Goal: Transaction & Acquisition: Purchase product/service

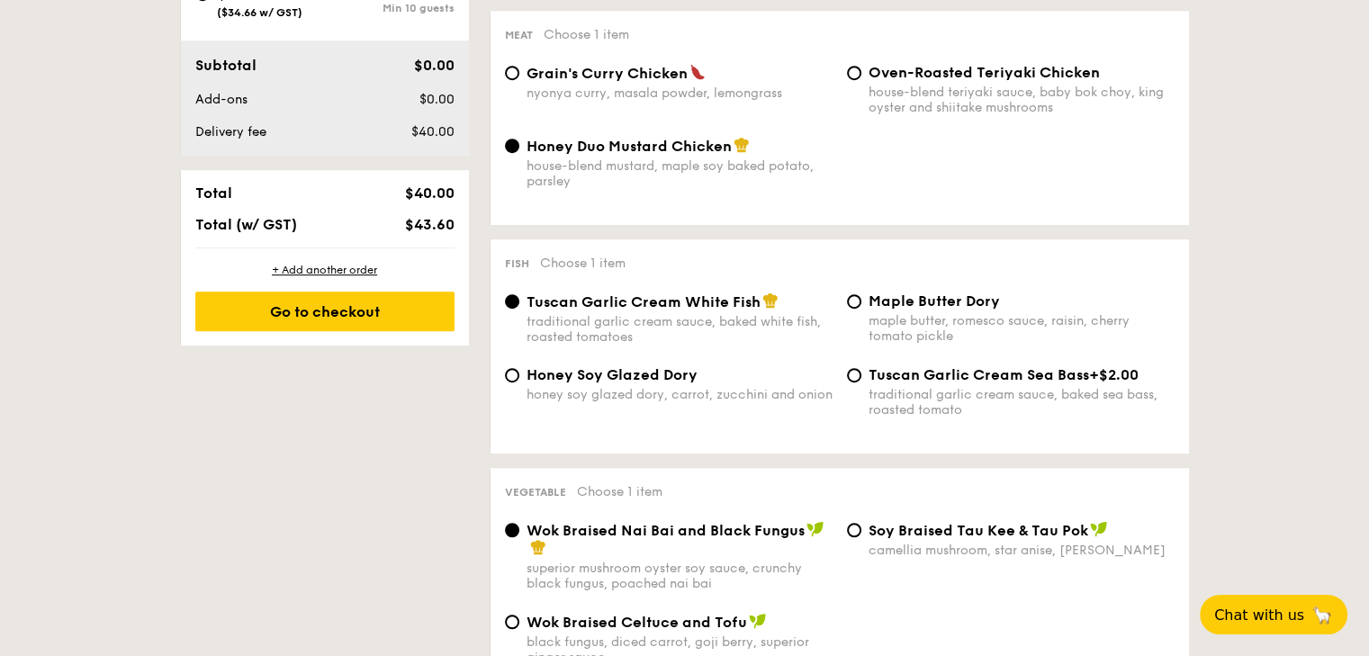
scroll to position [1080, 0]
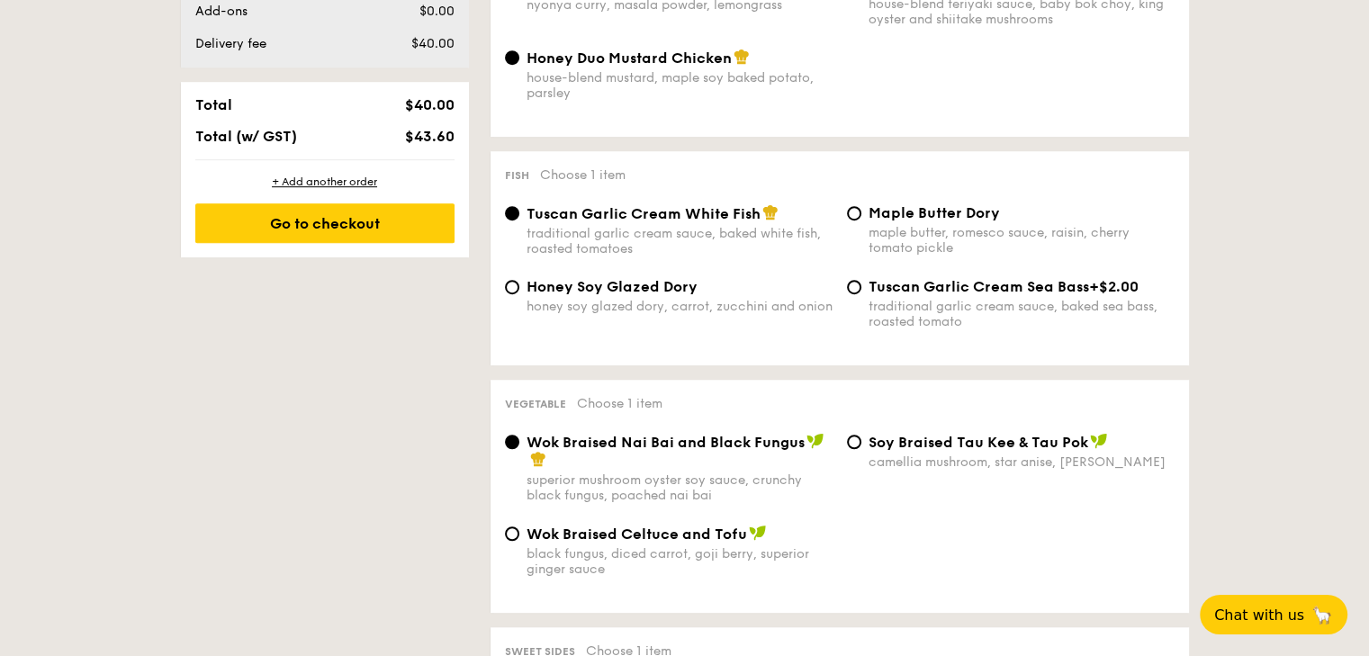
click at [614, 302] on div "honey soy glazed dory, carrot, zucchini and onion" at bounding box center [679, 306] width 306 height 15
click at [519, 294] on input "Honey Soy Glazed Dory honey soy glazed dory, carrot, zucchini and onion" at bounding box center [512, 287] width 14 height 14
radio input "true"
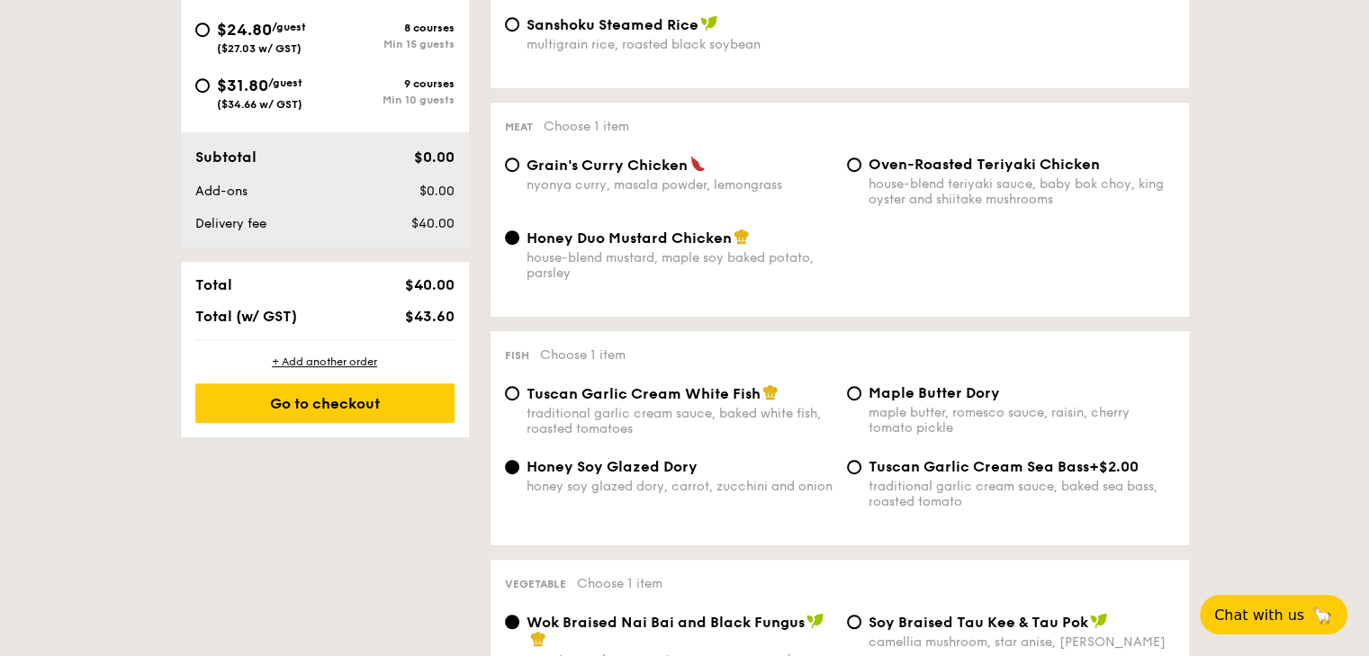
click at [585, 178] on div "Grain's [PERSON_NAME] Chicken nyonya [PERSON_NAME], masala powder, lemongrass" at bounding box center [679, 174] width 306 height 37
click at [519, 172] on input "Grain's [PERSON_NAME] Chicken nyonya [PERSON_NAME], masala powder, lemongrass" at bounding box center [512, 164] width 14 height 14
radio input "true"
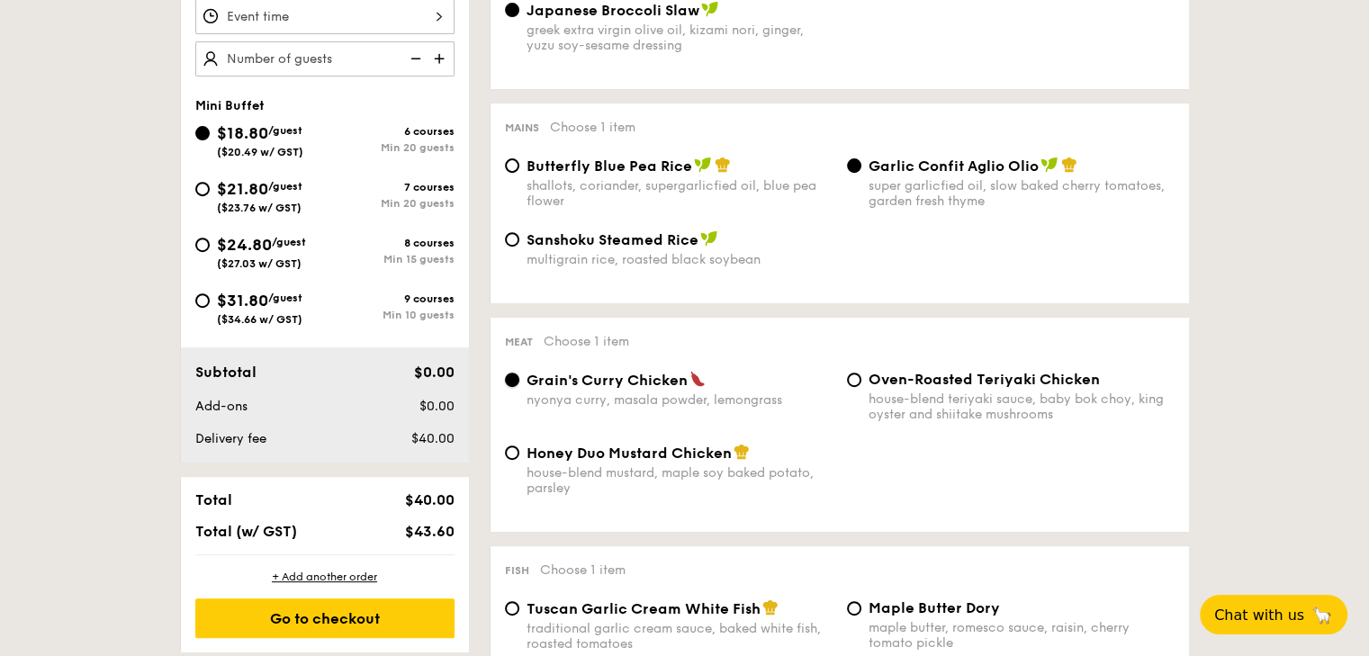
scroll to position [540, 0]
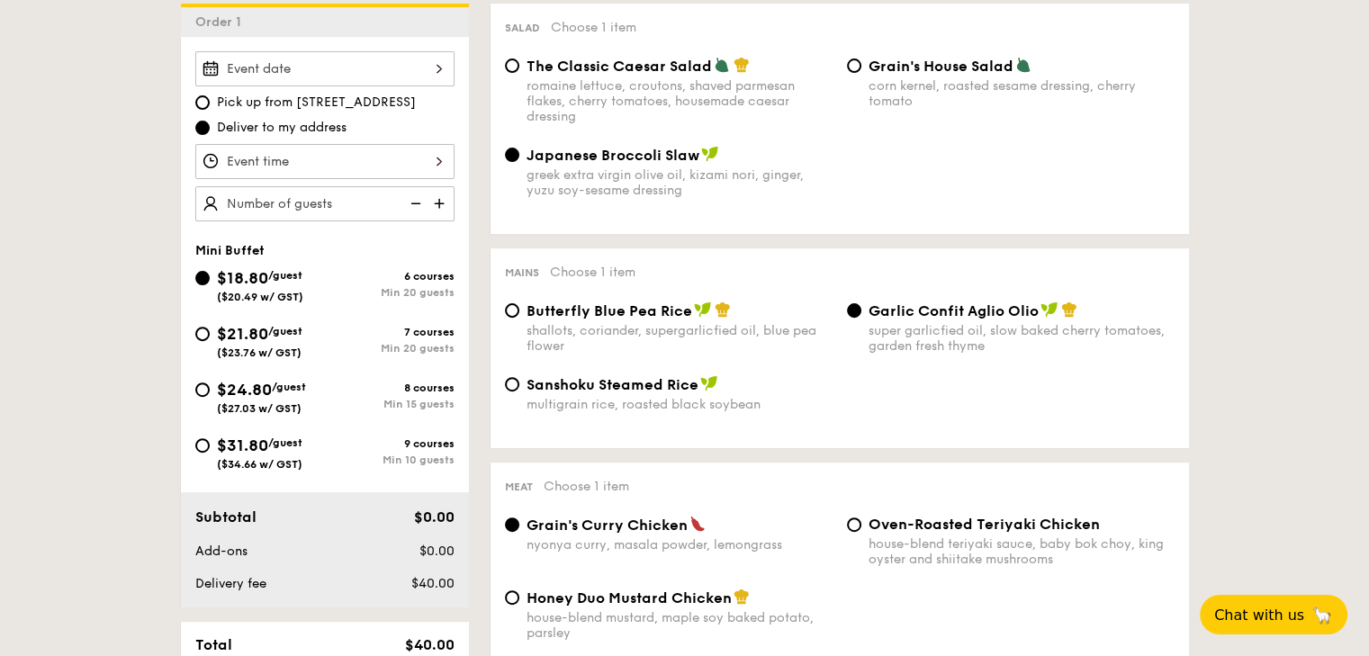
click at [436, 205] on img at bounding box center [440, 203] width 27 height 34
click at [440, 200] on img at bounding box center [440, 203] width 27 height 34
click at [418, 204] on img at bounding box center [413, 203] width 27 height 34
type input "20 guests"
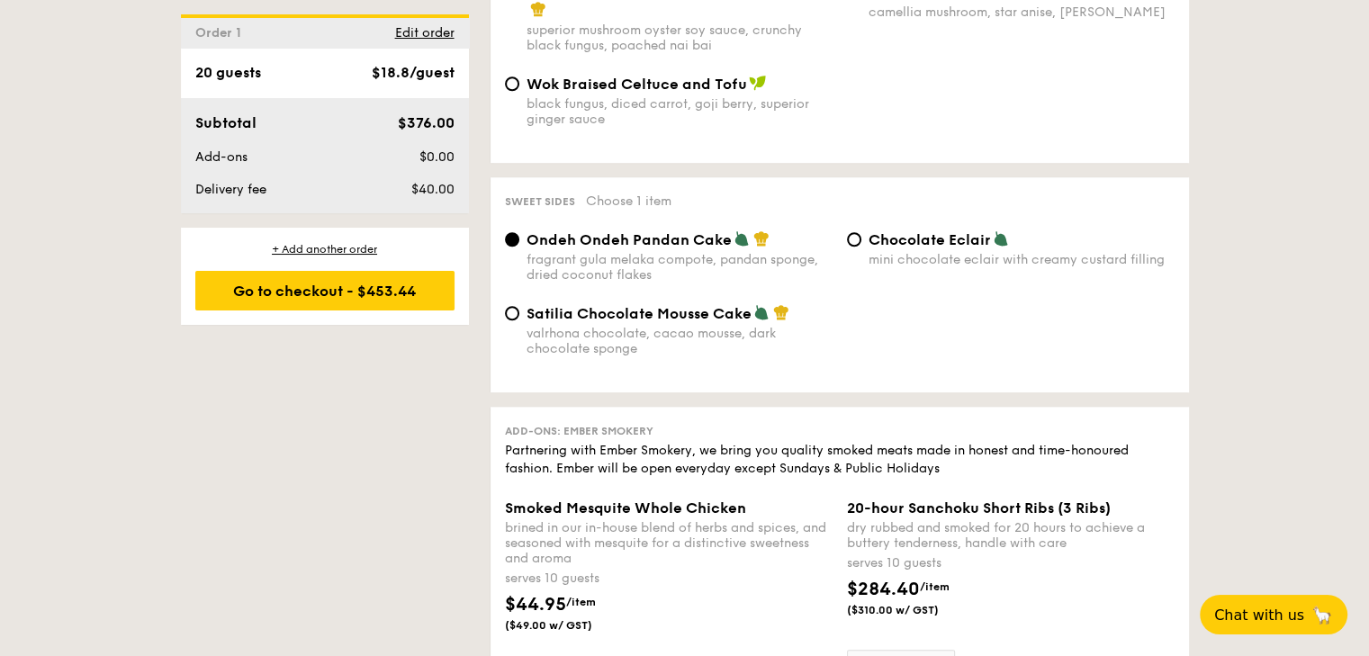
scroll to position [1530, 0]
click at [927, 237] on span "Chocolate Eclair" at bounding box center [929, 239] width 122 height 17
click at [861, 237] on input "Chocolate Eclair mini chocolate eclair with creamy custard filling" at bounding box center [854, 239] width 14 height 14
radio input "true"
click at [611, 304] on div "Ondeh Ondeh Pandan Cake fragrant [PERSON_NAME] melaka compote, pandan sponge, d…" at bounding box center [840, 267] width 684 height 74
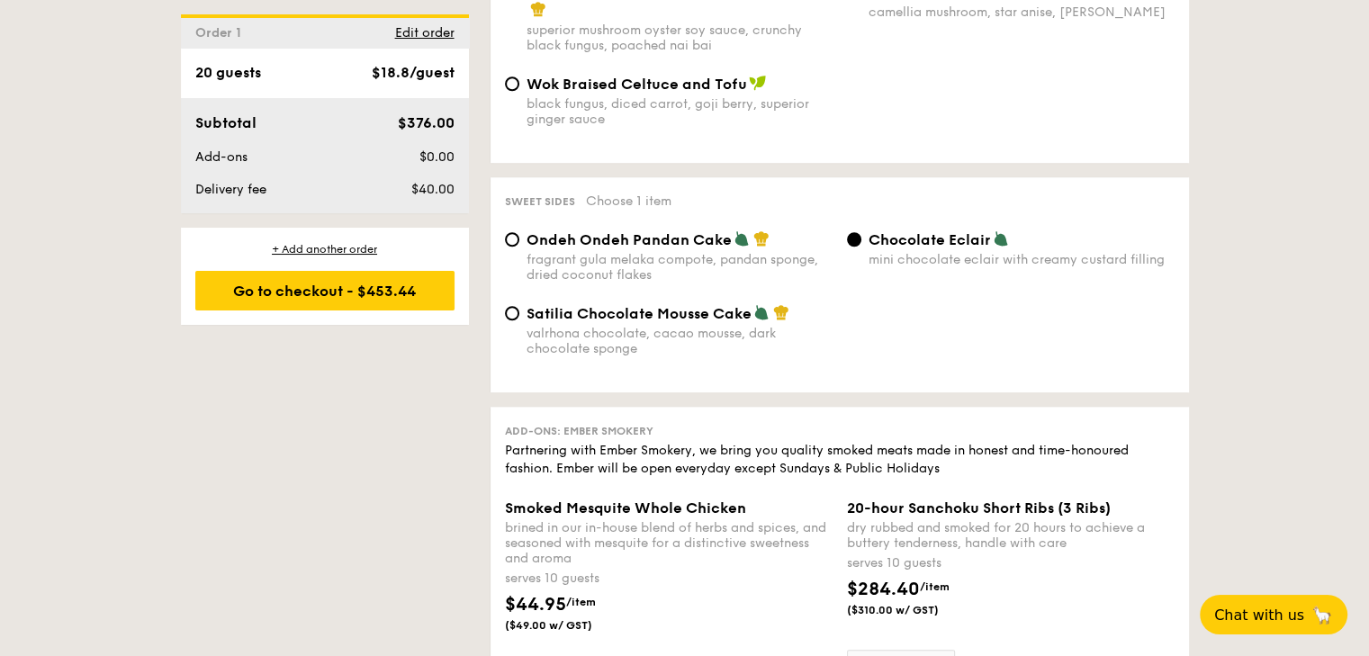
click at [622, 322] on span "Satilia Chocolate Mousse Cake" at bounding box center [638, 313] width 225 height 17
click at [519, 320] on input "Satilia Chocolate Mousse Cake valrhona chocolate, cacao mousse, dark chocolate …" at bounding box center [512, 313] width 14 height 14
radio input "true"
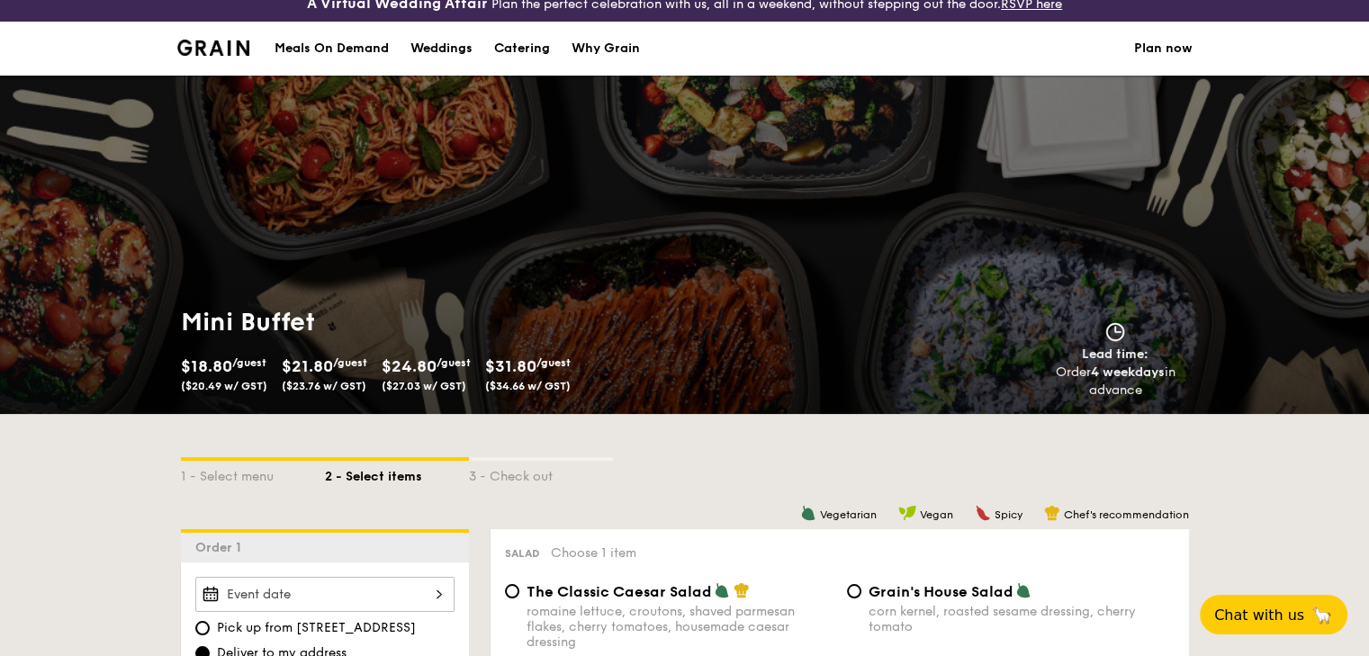
scroll to position [0, 0]
